Goal: Information Seeking & Learning: Learn about a topic

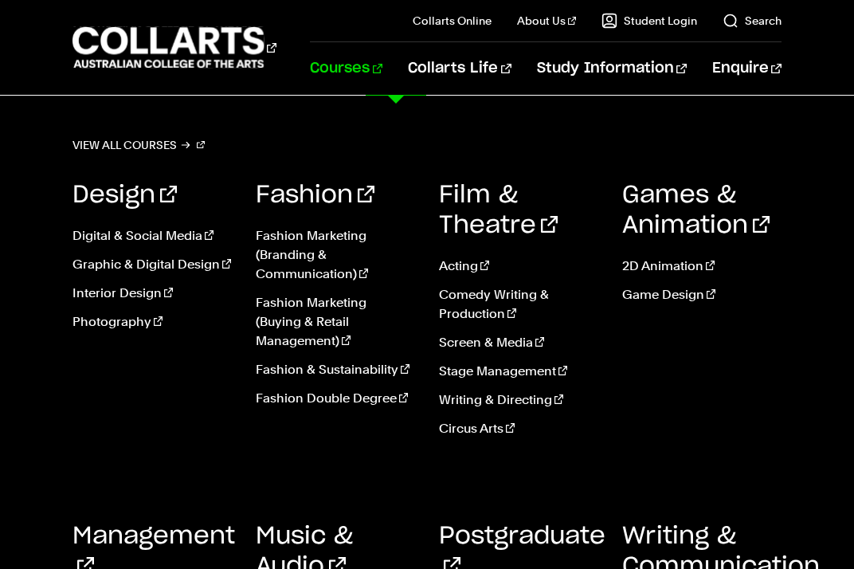
click at [296, 550] on h3 "Music & Audio" at bounding box center [335, 551] width 159 height 61
click at [296, 535] on link "Music & Audio" at bounding box center [304, 551] width 97 height 54
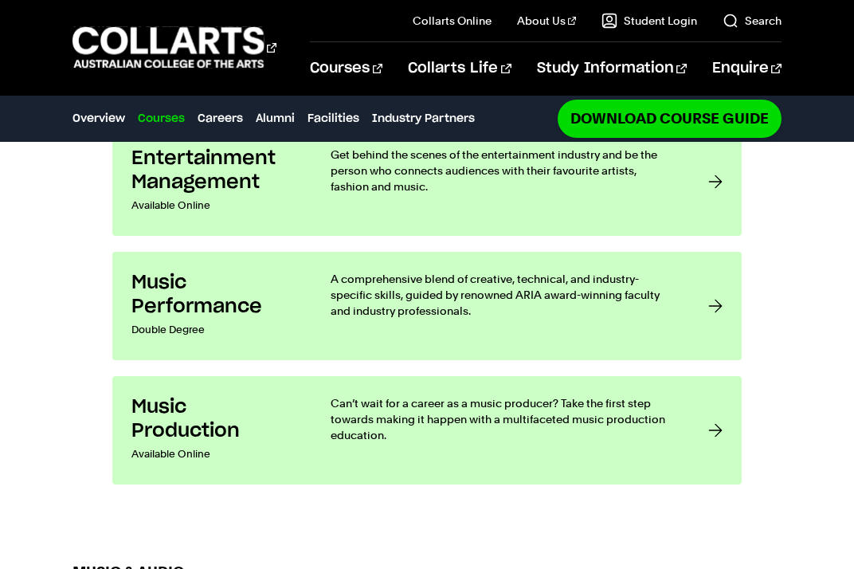
scroll to position [1385, 0]
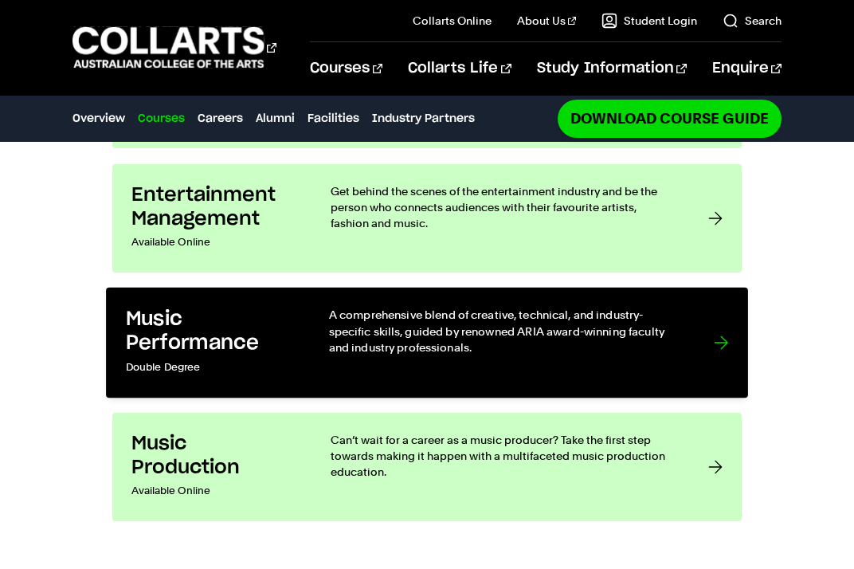
click at [612, 335] on div "A comprehensive blend of creative, technical, and industry-specific skills, gui…" at bounding box center [505, 343] width 353 height 72
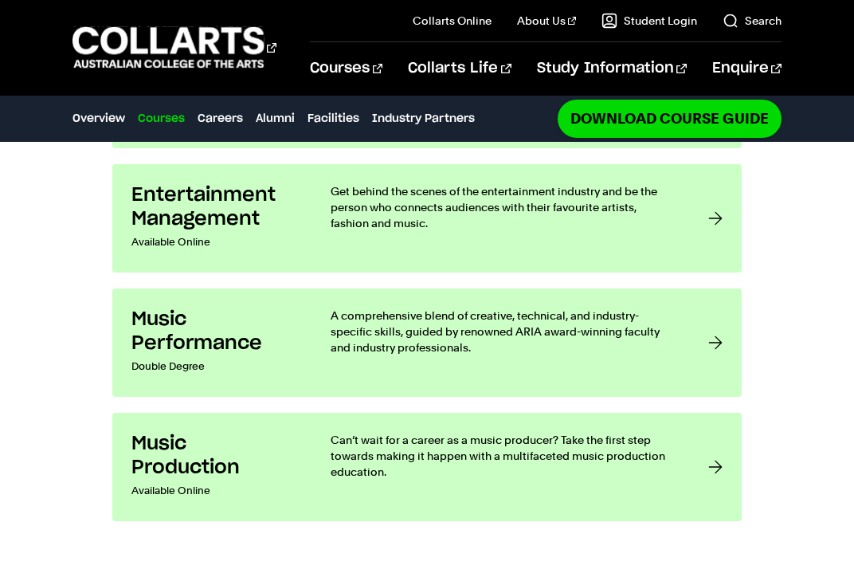
scroll to position [1609, 0]
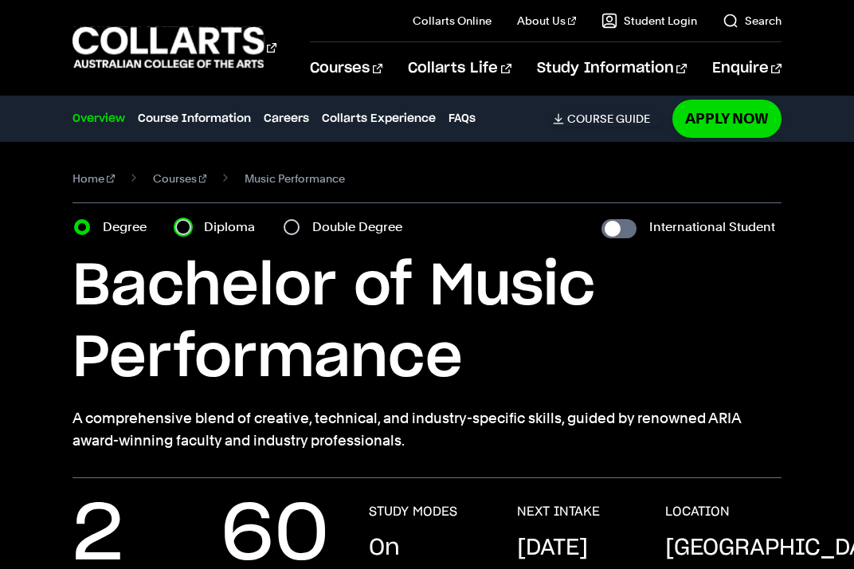
click at [177, 225] on input "Diploma" at bounding box center [183, 227] width 16 height 16
radio input "true"
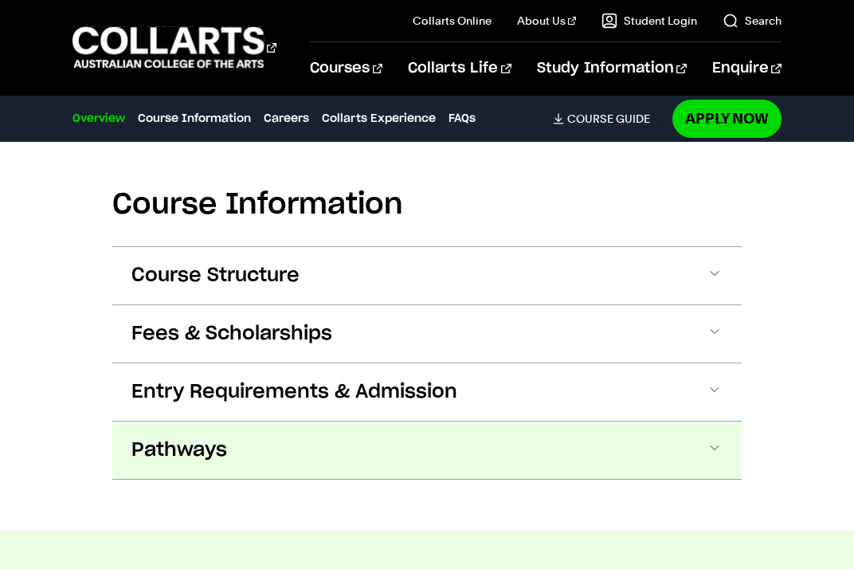
scroll to position [1547, 0]
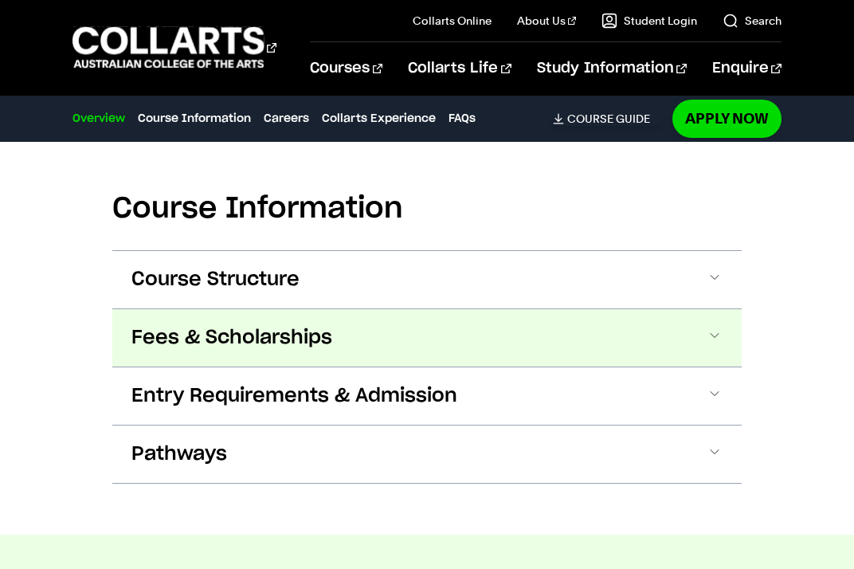
click at [306, 333] on button "Fees & Scholarships" at bounding box center [426, 337] width 629 height 57
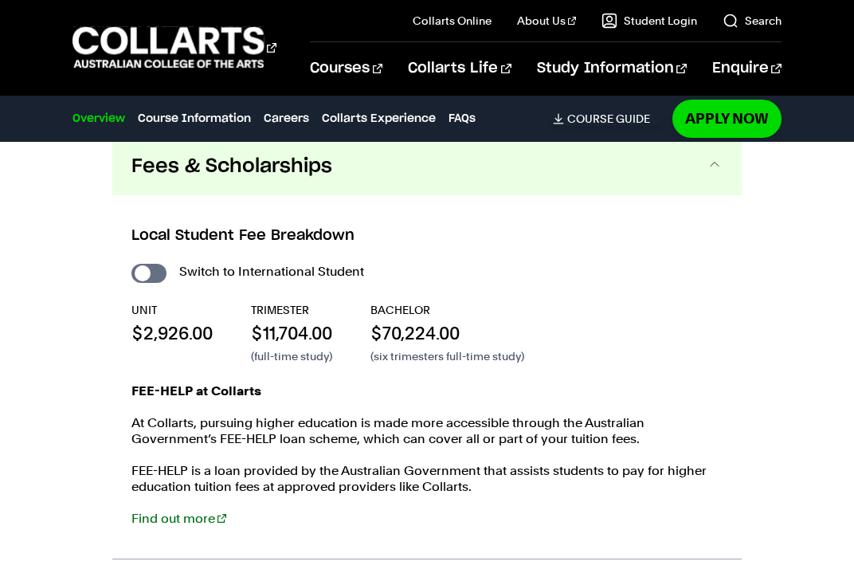
scroll to position [1717, 0]
